Goal: Transaction & Acquisition: Purchase product/service

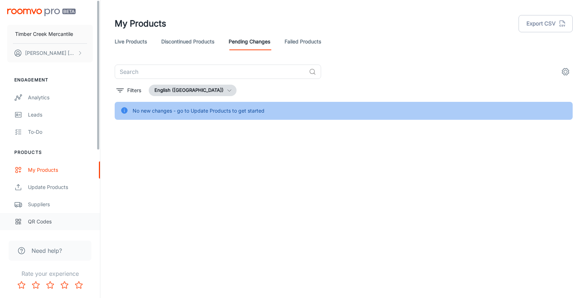
scroll to position [126, 0]
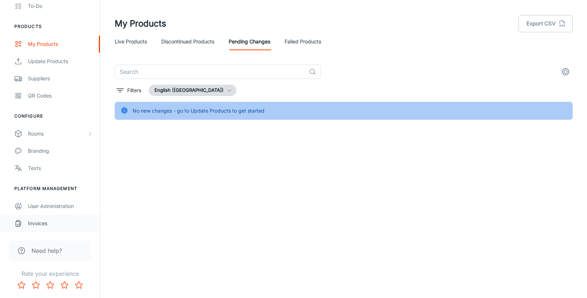
click at [41, 223] on div "Invoices" at bounding box center [60, 223] width 65 height 8
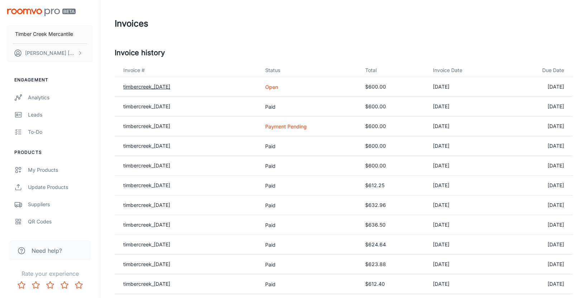
click at [162, 88] on link "timbercreek_[DATE]" at bounding box center [146, 87] width 47 height 6
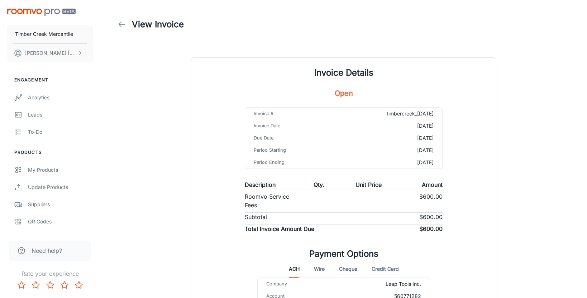
scroll to position [87, 0]
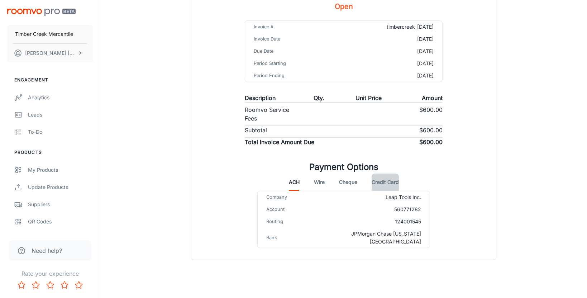
click at [394, 182] on button "Credit Card" at bounding box center [385, 182] width 27 height 17
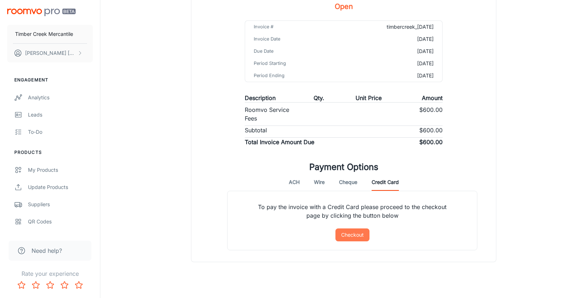
click at [355, 234] on button "Checkout" at bounding box center [353, 234] width 34 height 13
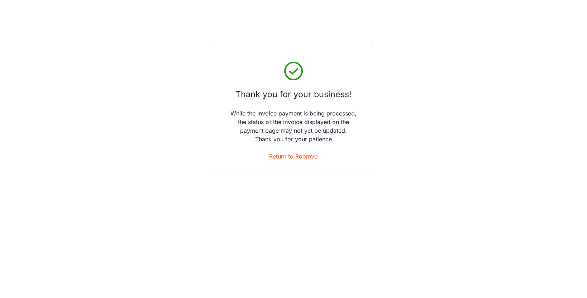
click at [303, 159] on link "Return to Roomvo" at bounding box center [293, 156] width 49 height 9
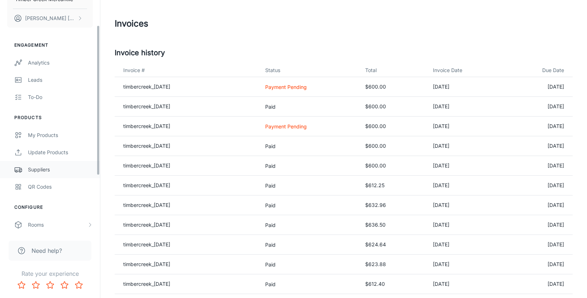
scroll to position [41, 0]
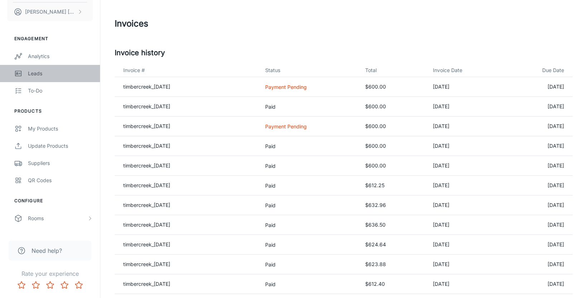
click at [29, 79] on link "Leads" at bounding box center [50, 73] width 100 height 17
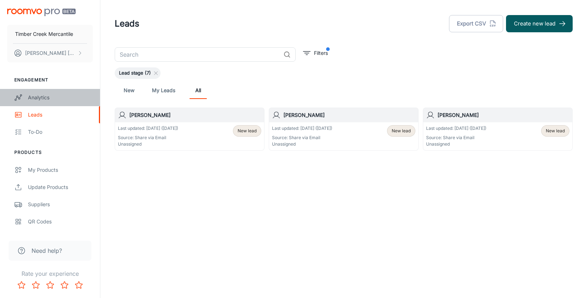
click at [28, 97] on div "Analytics" at bounding box center [60, 98] width 65 height 8
